Goal: Information Seeking & Learning: Learn about a topic

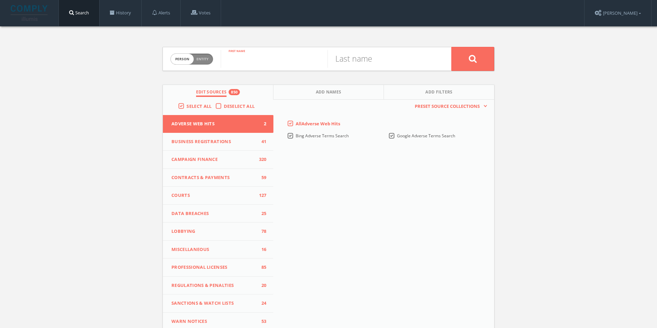
click at [270, 59] on input "text" at bounding box center [274, 59] width 107 height 18
type input "helena"
type input "[PERSON_NAME]"
click at [464, 59] on button at bounding box center [473, 59] width 43 height 24
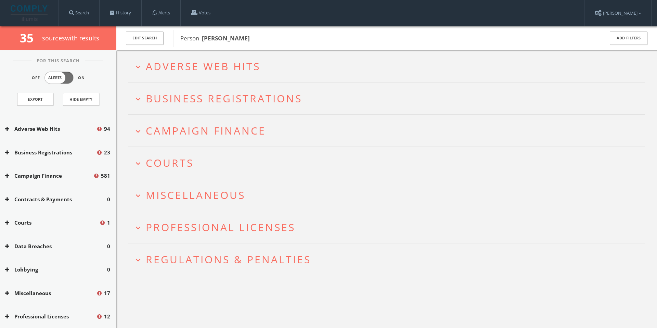
click at [191, 63] on span "Adverse Web Hits" at bounding box center [203, 66] width 115 height 14
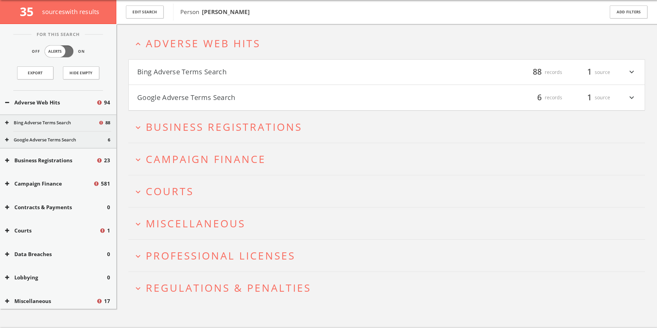
click at [278, 73] on button "Bing Adverse Terms Search" at bounding box center [262, 72] width 250 height 12
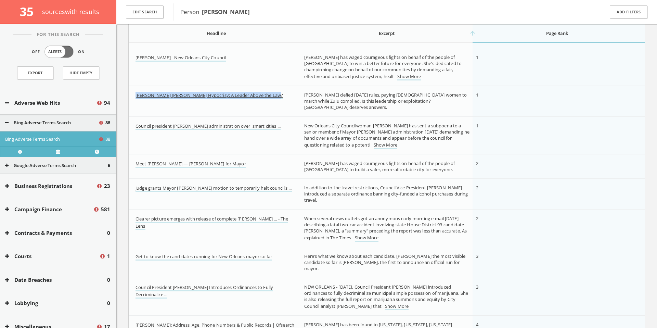
scroll to position [220, 0]
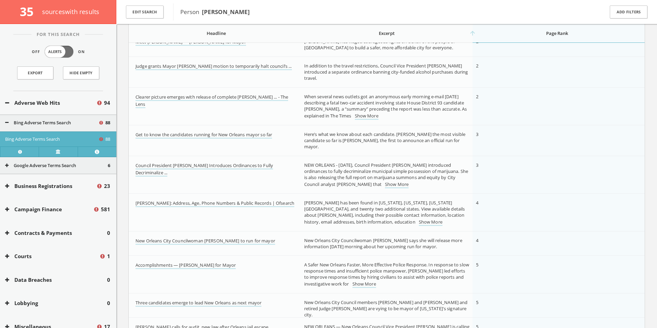
scroll to position [331, 0]
click at [370, 114] on link "Show More" at bounding box center [367, 115] width 24 height 7
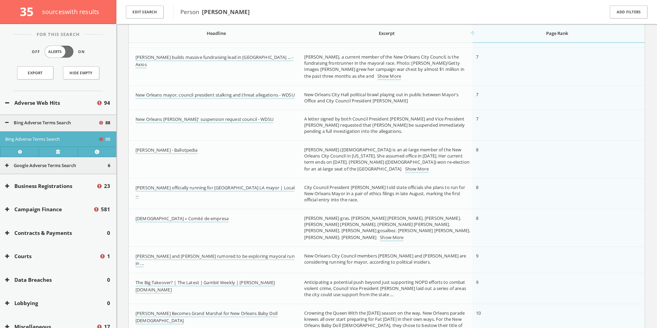
scroll to position [674, 0]
click at [391, 78] on link "Show More" at bounding box center [390, 76] width 24 height 7
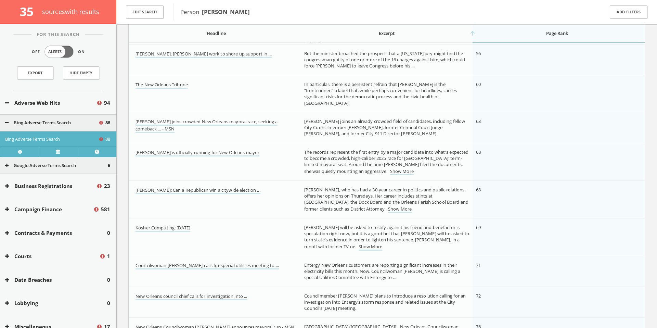
scroll to position [1724, 0]
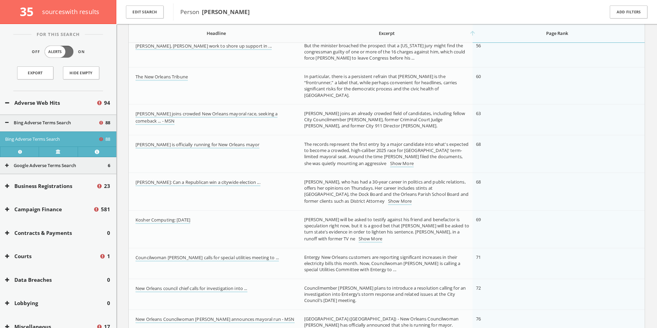
click at [301, 169] on td "The records represent the first entry by a major candidate into what's expected…" at bounding box center [387, 154] width 172 height 38
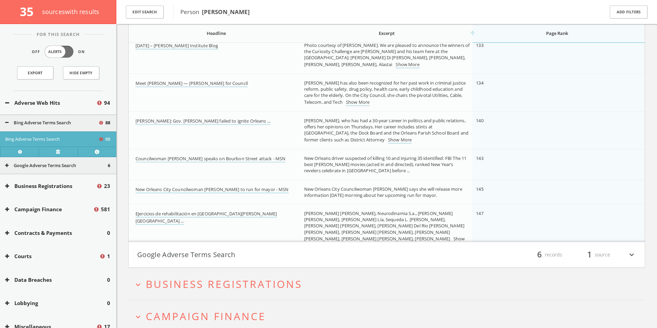
scroll to position [2783, 0]
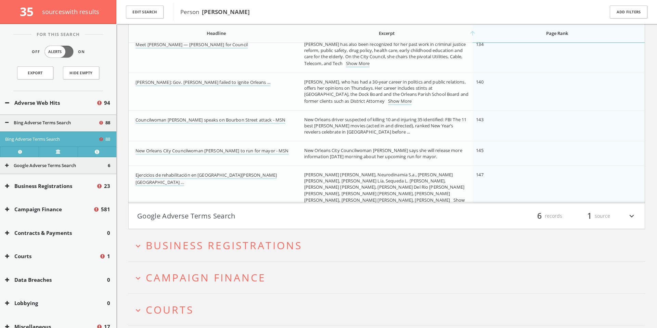
click at [314, 209] on h4 "Google Adverse Terms Search filter_list 6 records 1 source expand_more" at bounding box center [387, 215] width 516 height 25
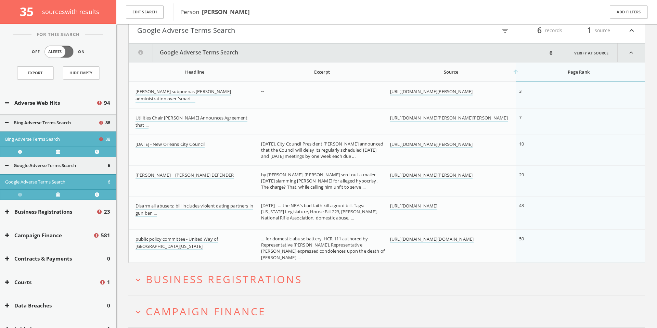
scroll to position [2988, 0]
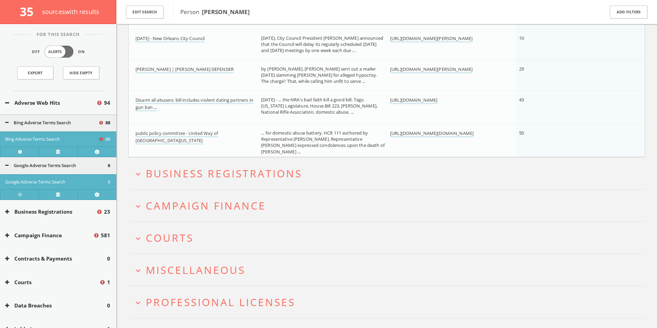
click at [271, 175] on span "Business Registrations" at bounding box center [224, 173] width 156 height 14
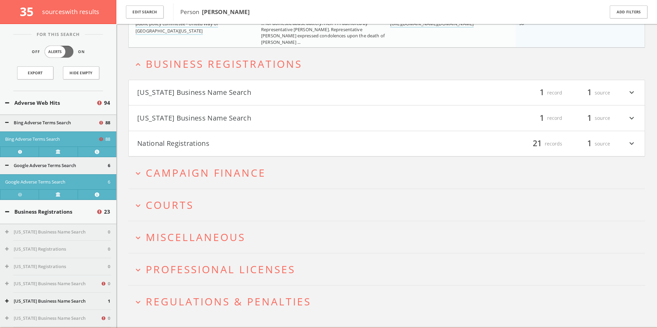
scroll to position [3198, 0]
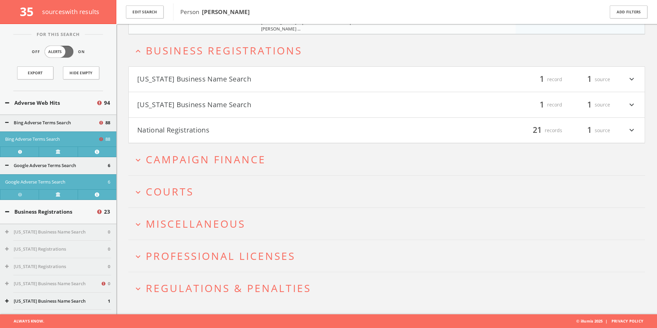
click at [621, 101] on div "filter_list 1 record 1 source expand_more" at bounding box center [512, 105] width 250 height 12
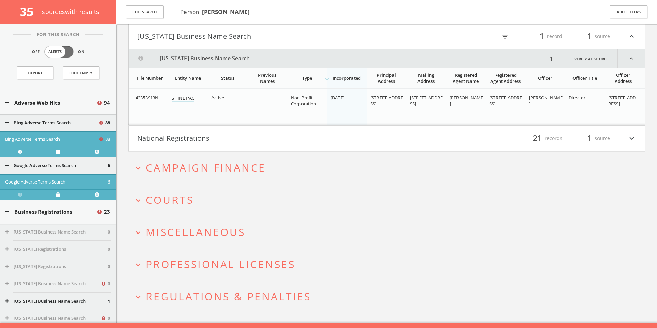
scroll to position [3274, 0]
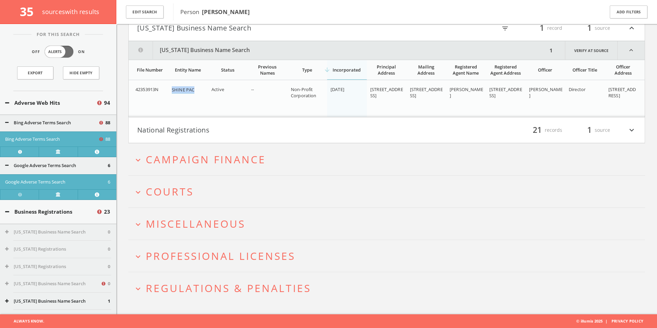
click at [274, 133] on button "National Registrations" at bounding box center [262, 130] width 250 height 12
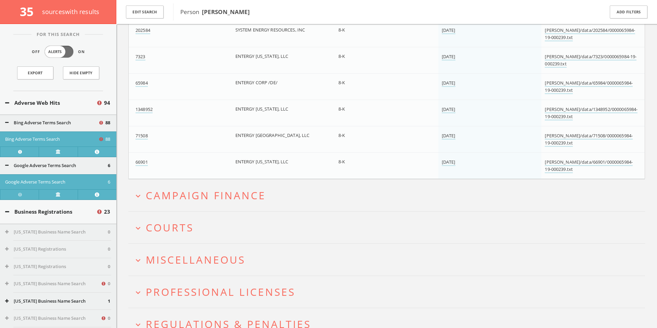
click at [248, 193] on span "Campaign Finance" at bounding box center [206, 195] width 120 height 14
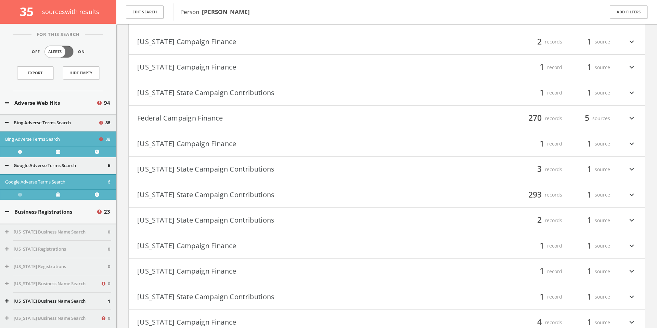
click at [281, 193] on button "[US_STATE] State Campaign Contributions" at bounding box center [262, 195] width 250 height 12
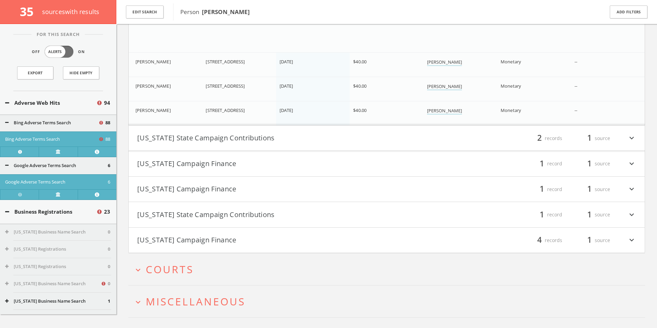
scroll to position [12142, 0]
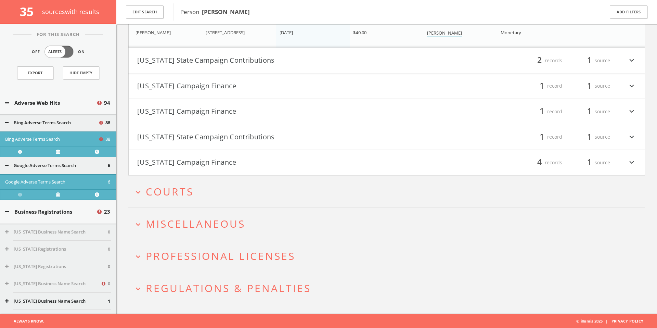
click at [199, 203] on h2 "expand_more Courts" at bounding box center [386, 192] width 517 height 32
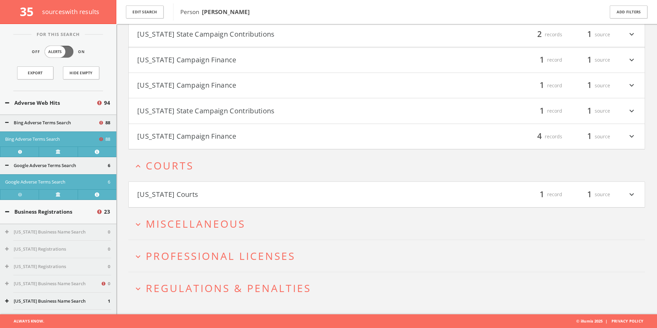
click at [233, 201] on h4 "[US_STATE] Courts filter_list 1 record 1 source expand_more" at bounding box center [387, 194] width 516 height 25
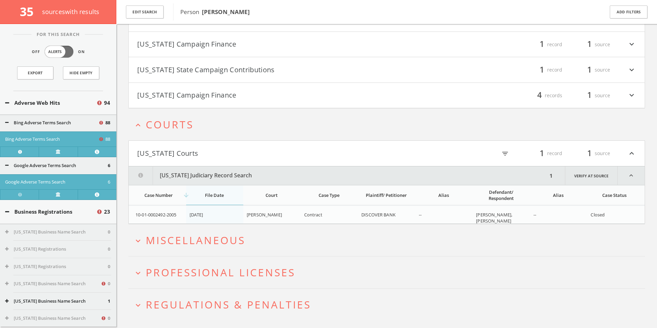
scroll to position [12226, 0]
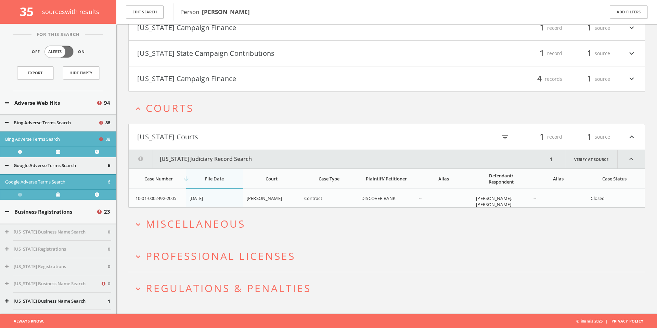
click at [330, 222] on button "expand_more Miscellaneous" at bounding box center [390, 223] width 512 height 11
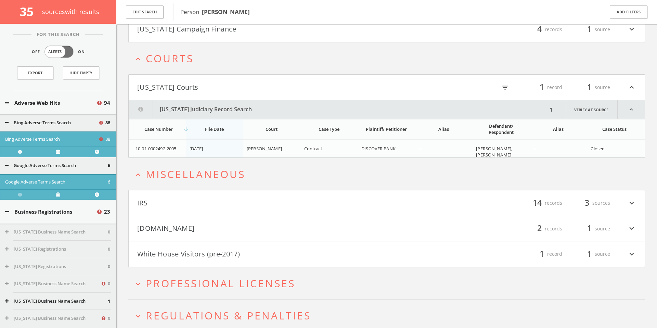
scroll to position [12303, 0]
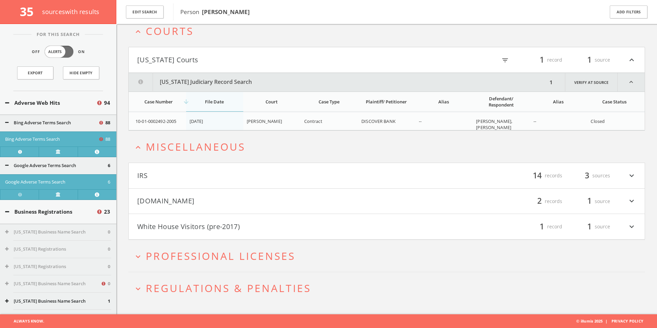
click at [319, 177] on button "IRS" at bounding box center [262, 176] width 250 height 12
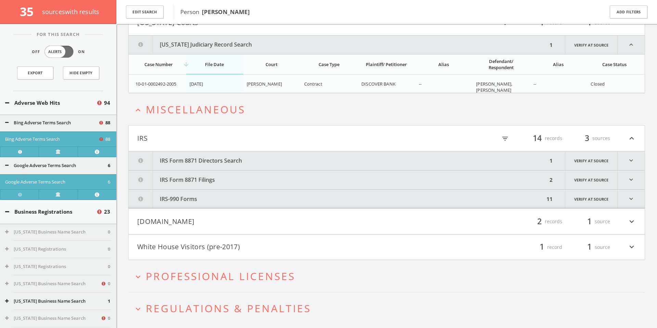
scroll to position [12360, 0]
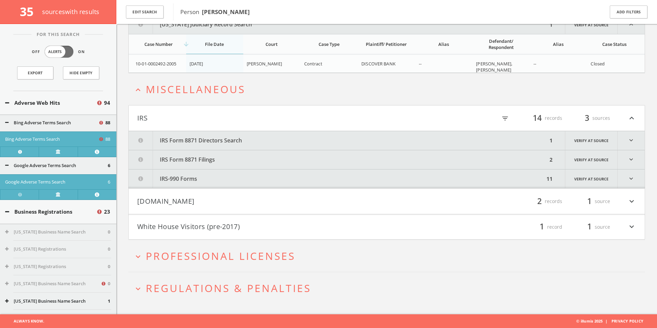
click at [635, 139] on icon "expand_more" at bounding box center [631, 140] width 27 height 19
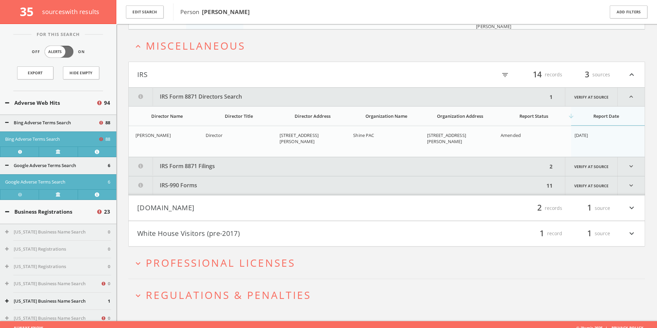
scroll to position [12410, 0]
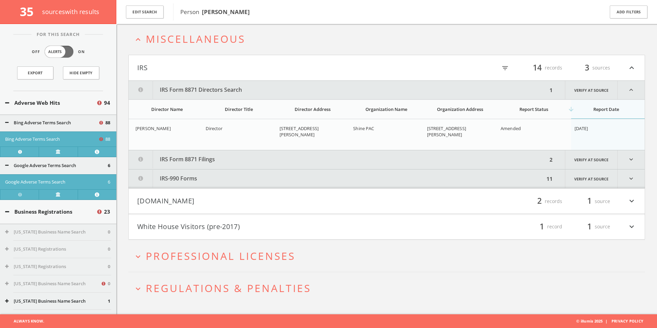
click at [628, 158] on icon "expand_more" at bounding box center [631, 159] width 27 height 19
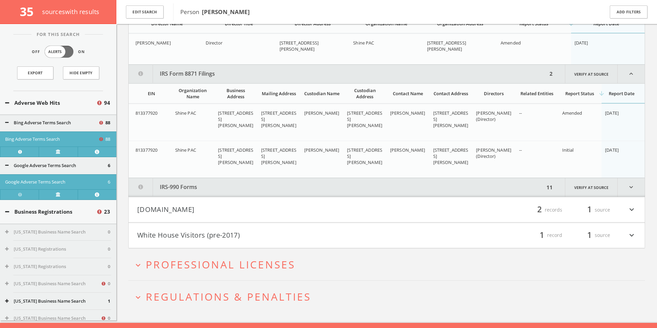
scroll to position [12505, 0]
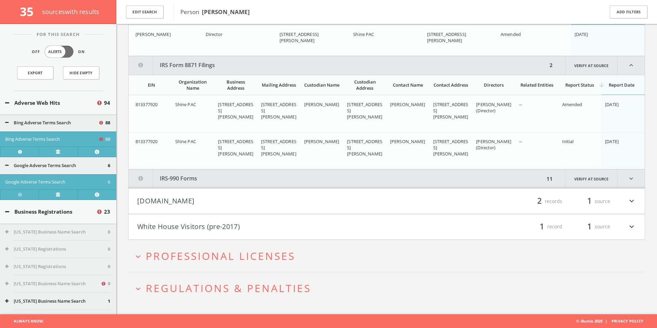
click at [634, 177] on icon "expand_more" at bounding box center [631, 178] width 27 height 19
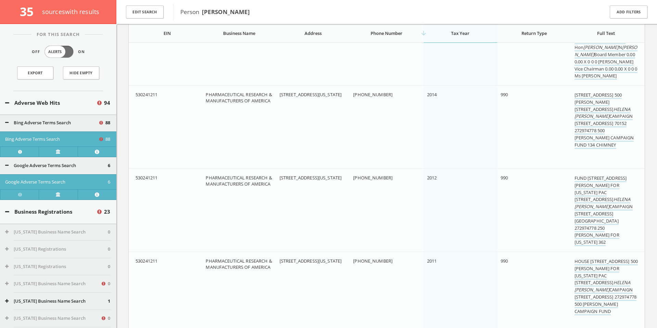
scroll to position [13396, 0]
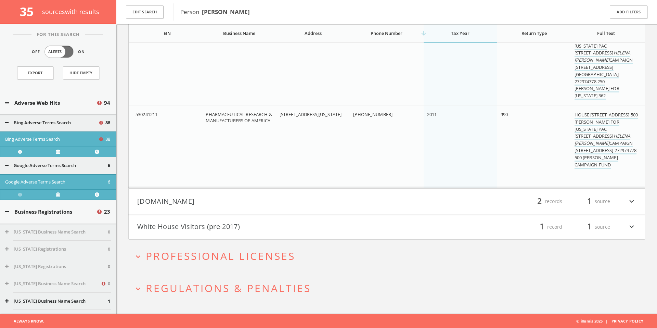
click at [365, 195] on button "[DOMAIN_NAME]" at bounding box center [262, 201] width 250 height 12
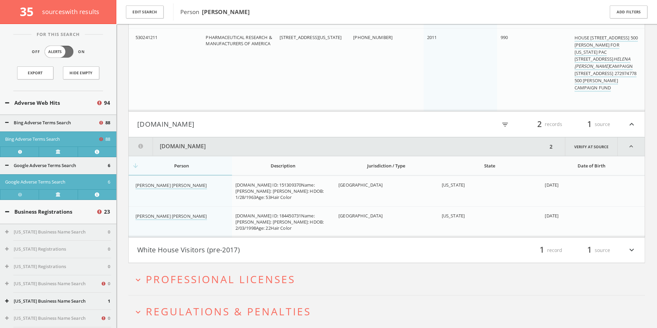
scroll to position [13496, 0]
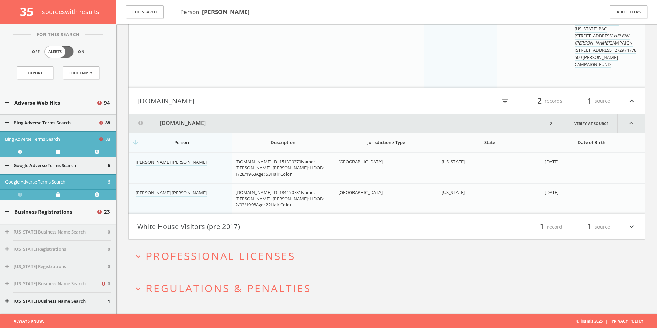
click at [266, 231] on button "White House Visitors (pre-2017)" at bounding box center [262, 227] width 250 height 12
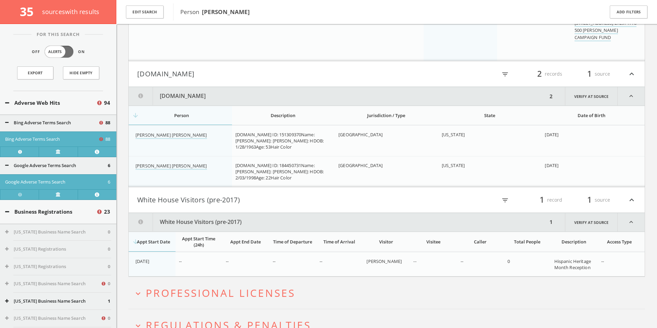
scroll to position [13560, 0]
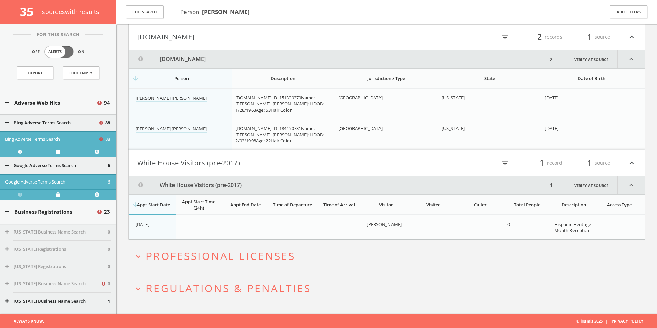
click at [219, 248] on h2 "expand_more Professional Licenses" at bounding box center [386, 256] width 517 height 32
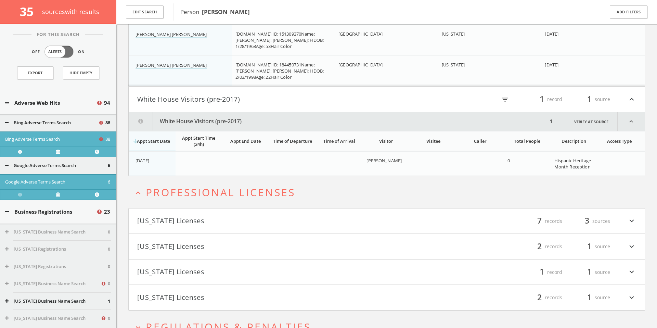
scroll to position [13662, 0]
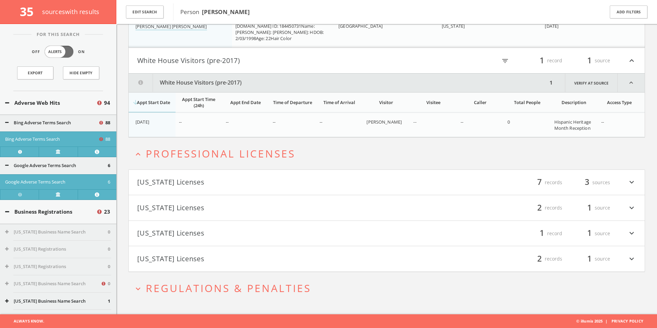
click at [287, 281] on span "Regulations & Penalties" at bounding box center [228, 288] width 165 height 14
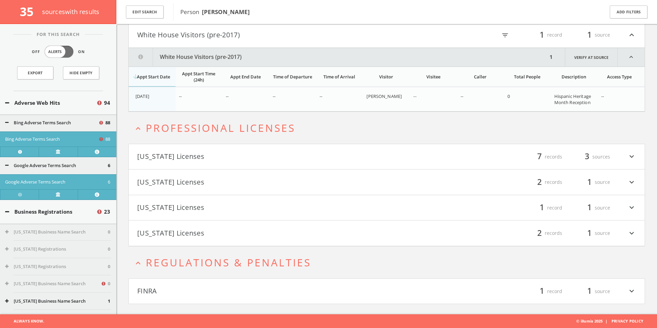
click at [287, 281] on h4 "FINRA filter_list 1 record 1 source expand_more" at bounding box center [387, 291] width 516 height 25
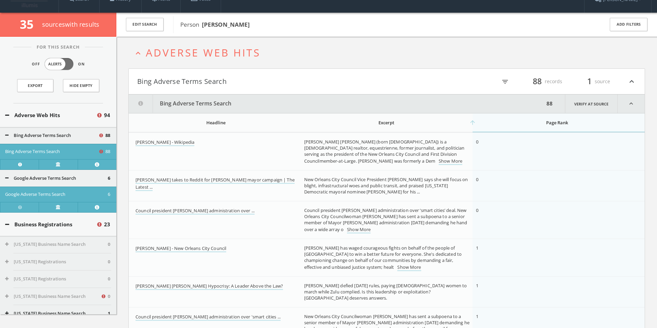
scroll to position [0, 0]
